Goal: Information Seeking & Learning: Understand process/instructions

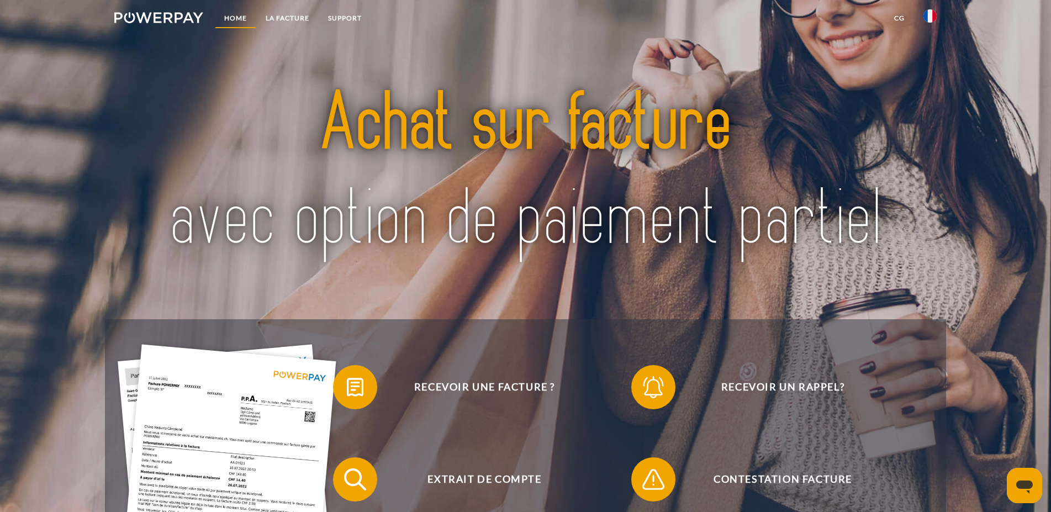
click at [238, 19] on link "Home" at bounding box center [235, 18] width 41 height 20
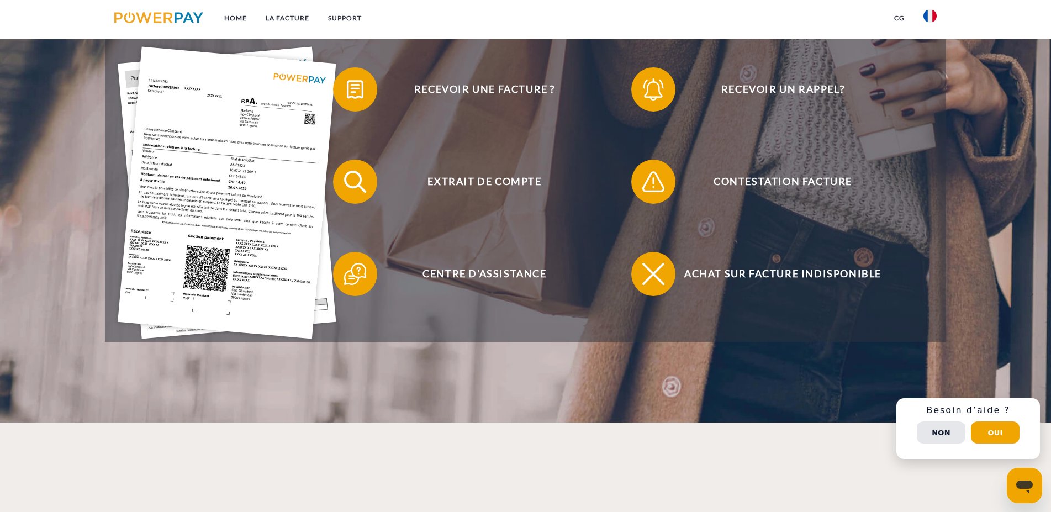
scroll to position [225, 0]
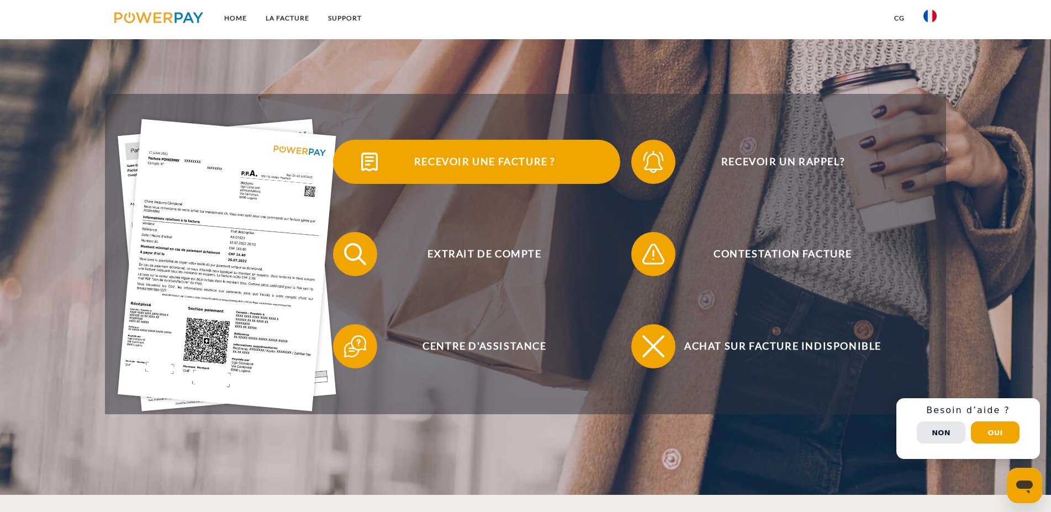
click at [440, 159] on span "Recevoir une facture ?" at bounding box center [484, 162] width 271 height 44
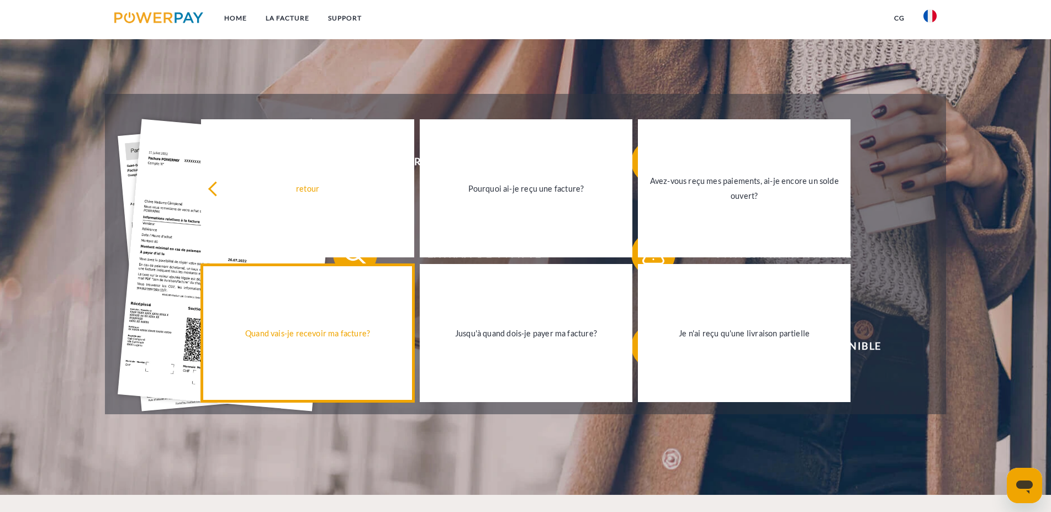
click at [347, 339] on div "Quand vais-je recevoir ma facture?" at bounding box center [307, 332] width 199 height 15
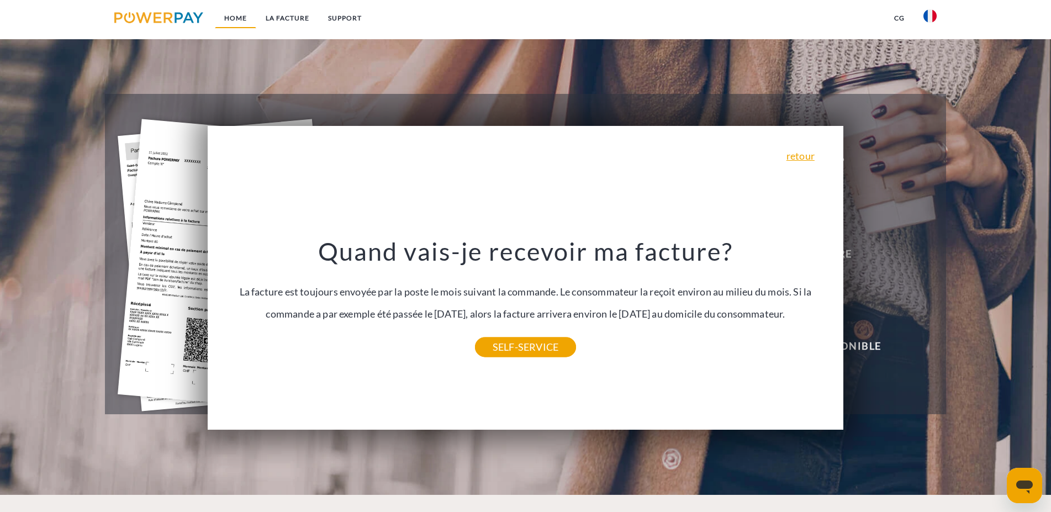
click at [236, 19] on link "Home" at bounding box center [235, 18] width 41 height 20
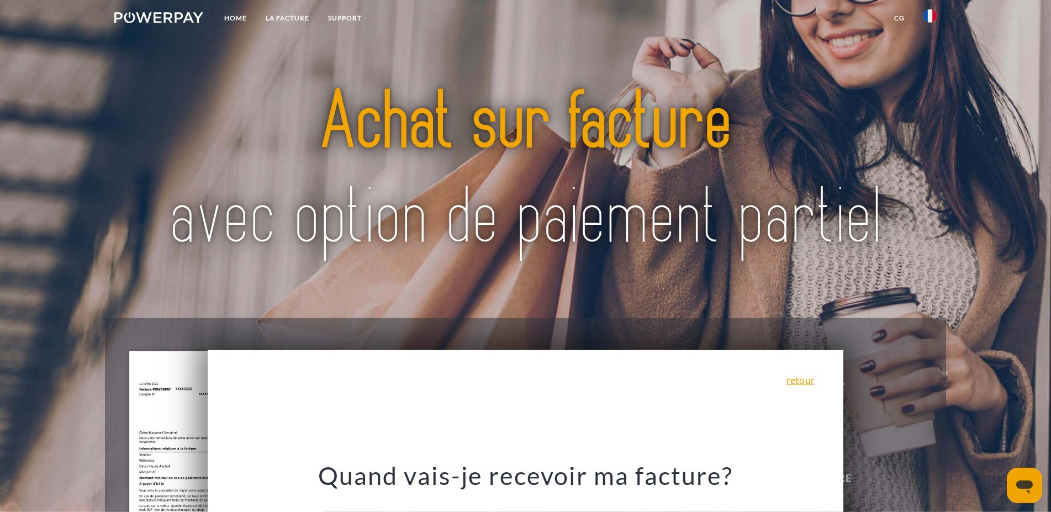
scroll to position [0, 0]
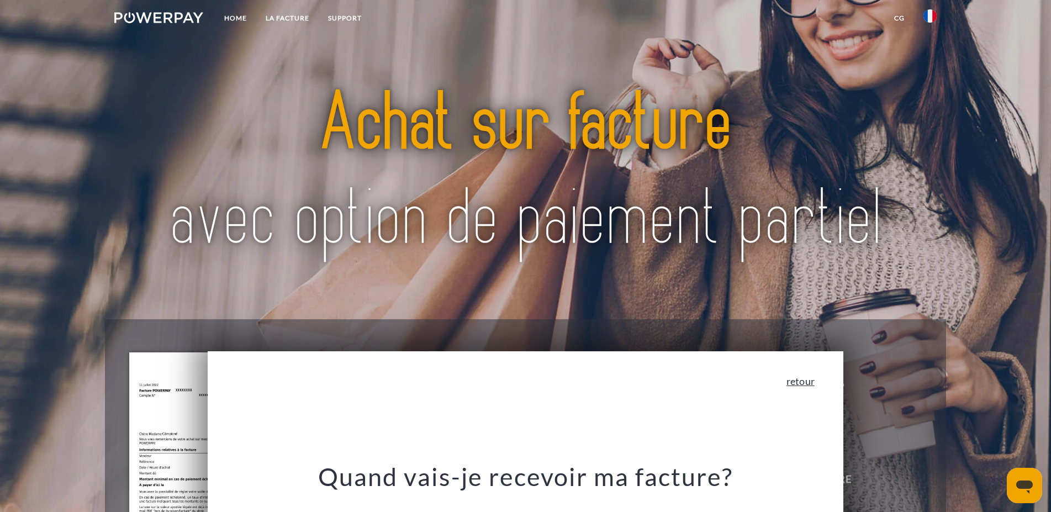
click at [800, 386] on link "retour" at bounding box center [800, 381] width 28 height 10
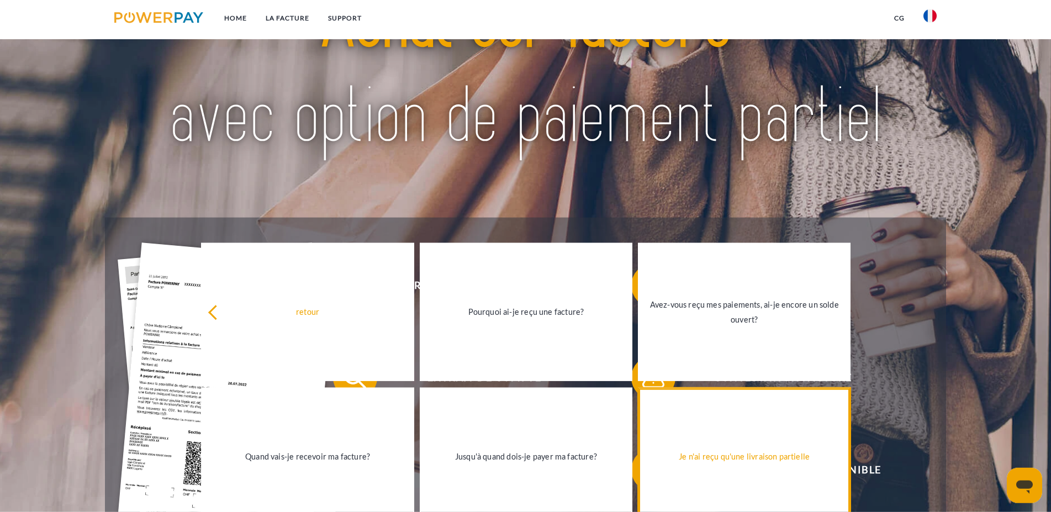
scroll to position [225, 0]
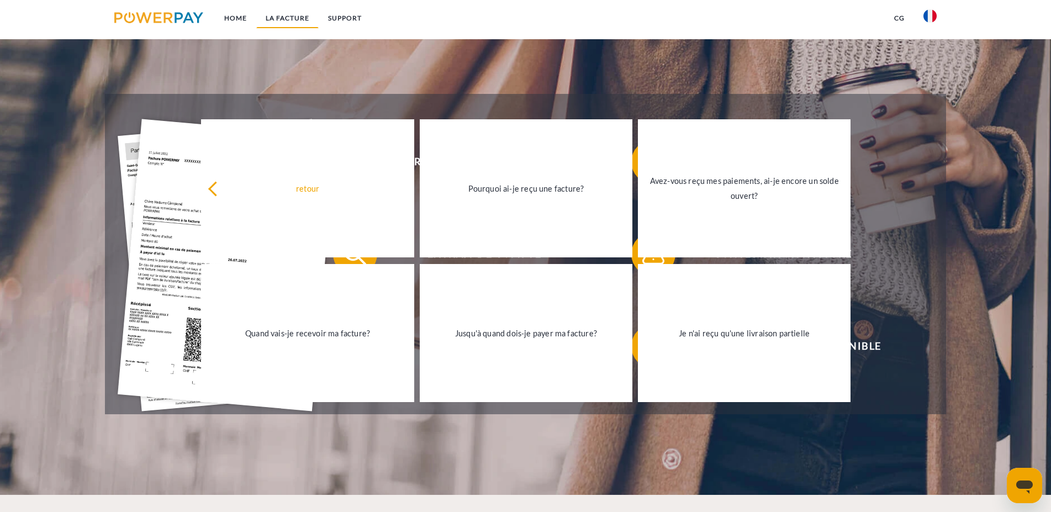
click at [304, 12] on link "LA FACTURE" at bounding box center [287, 18] width 62 height 20
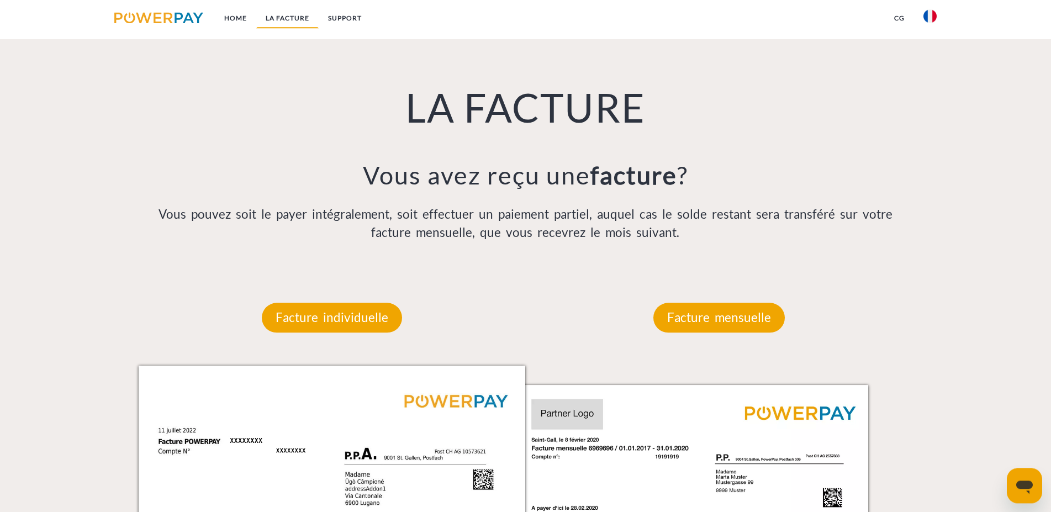
scroll to position [722, 0]
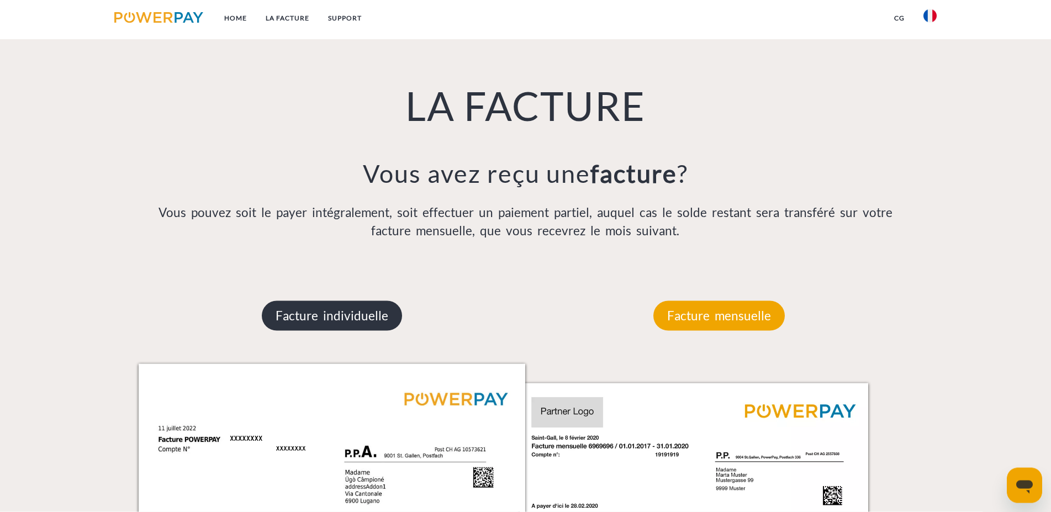
click at [315, 324] on p "Facture individuelle" at bounding box center [332, 316] width 140 height 30
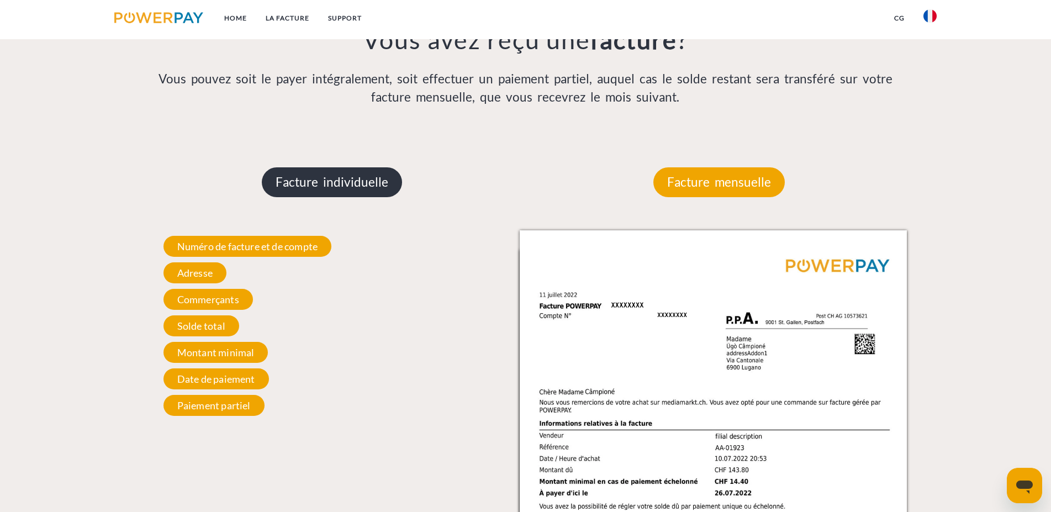
scroll to position [891, 0]
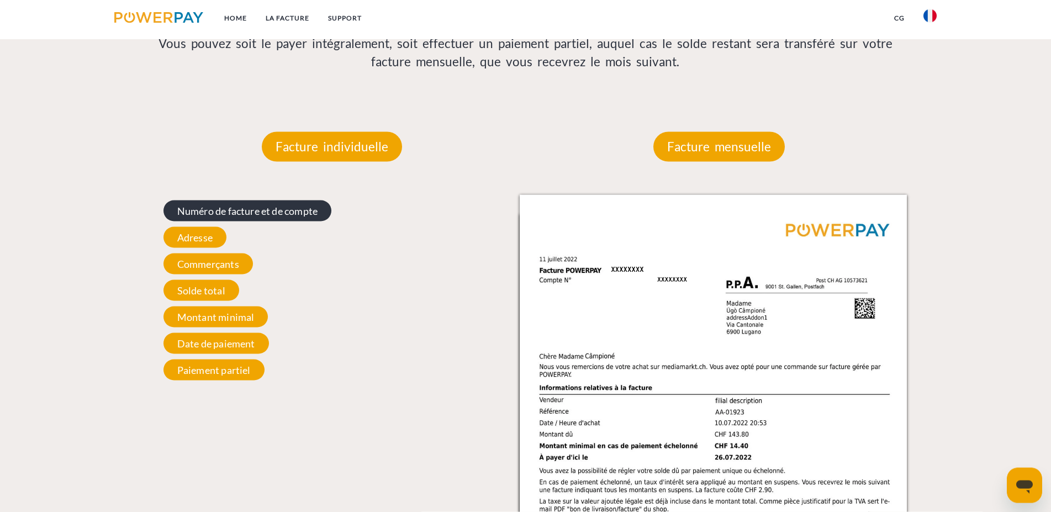
click at [280, 209] on span "Numéro de facture et de compte" at bounding box center [247, 210] width 168 height 21
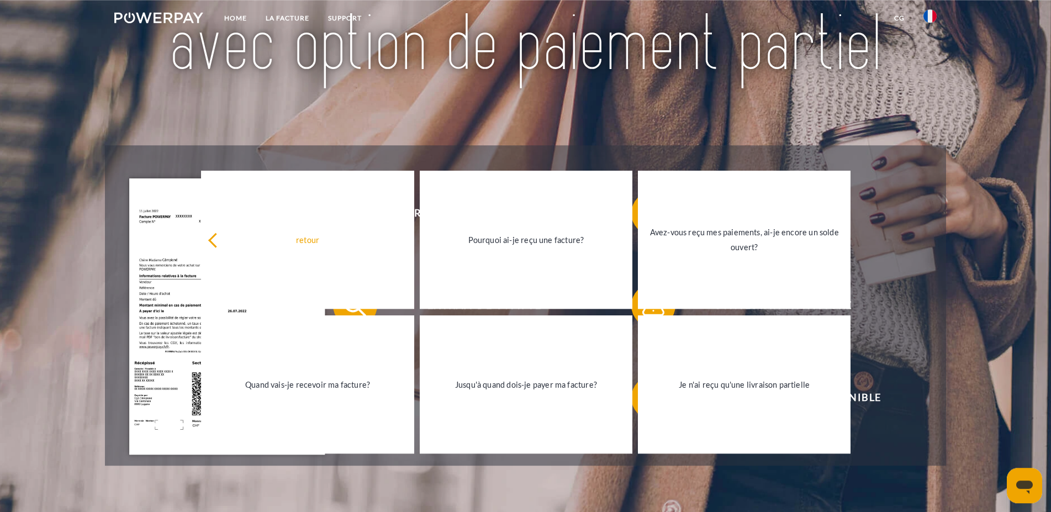
scroll to position [0, 0]
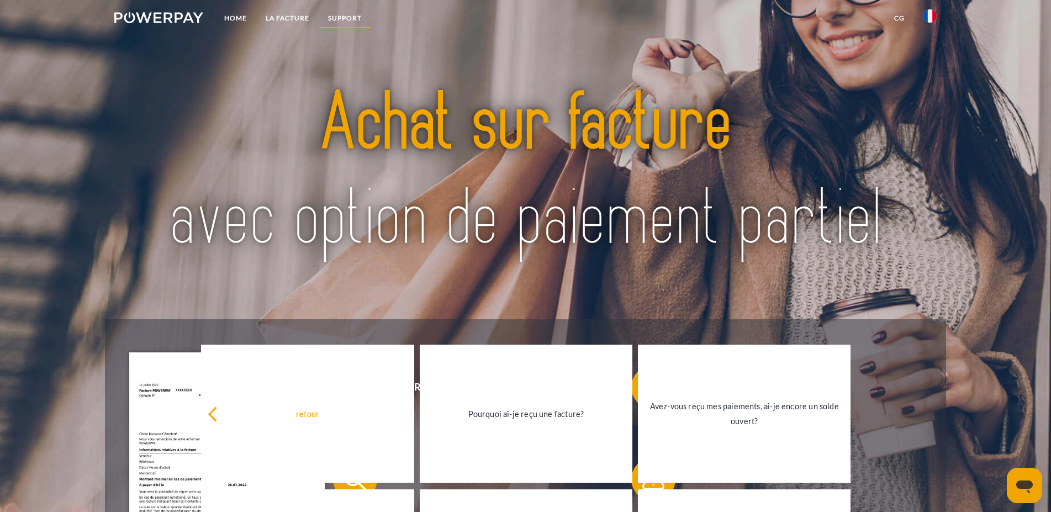
click at [353, 18] on link "Support" at bounding box center [345, 18] width 52 height 20
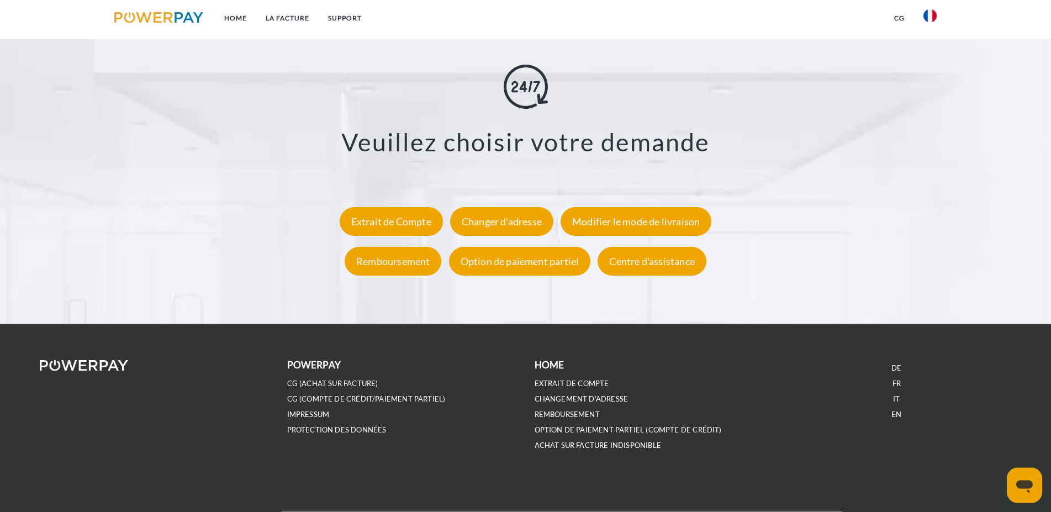
scroll to position [2040, 0]
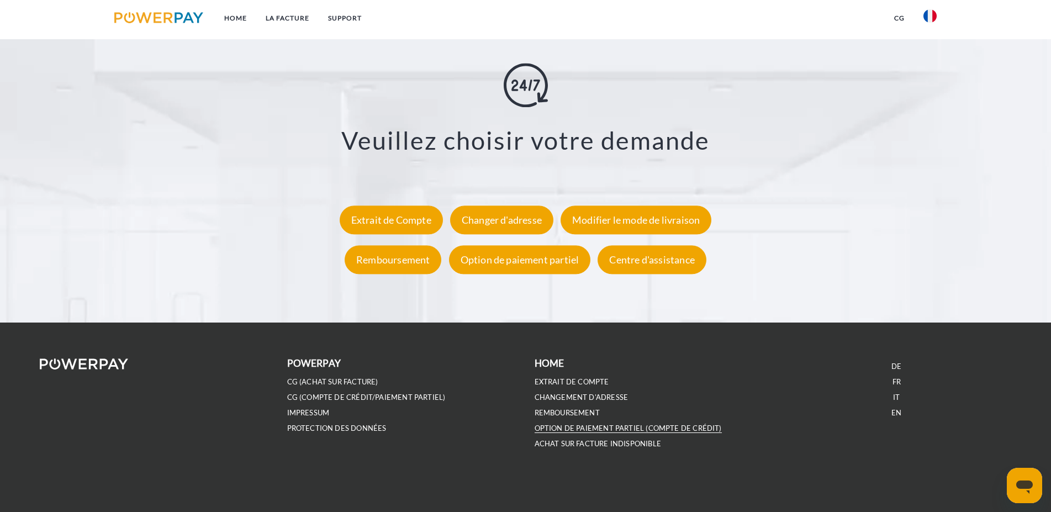
click at [580, 425] on link "OPTION DE PAIEMENT PARTIEL (Compte de crédit)" at bounding box center [628, 428] width 187 height 9
